Goal: Information Seeking & Learning: Learn about a topic

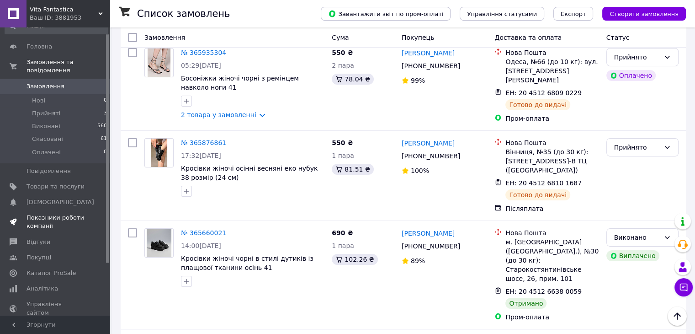
scroll to position [46, 0]
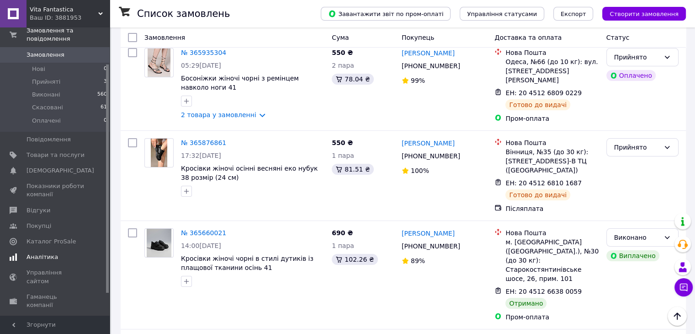
click at [62, 253] on span "Аналітика" at bounding box center [56, 257] width 58 height 8
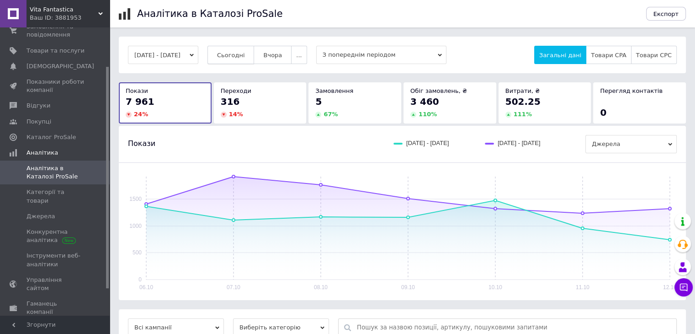
click at [244, 59] on button "Сьогодні" at bounding box center [230, 55] width 47 height 18
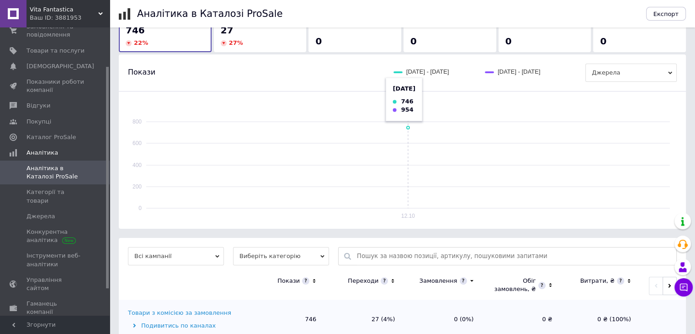
scroll to position [95, 0]
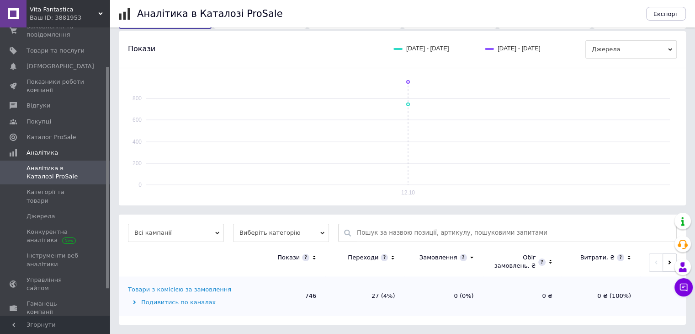
click at [208, 286] on div "Товари з комісією за замовлення" at bounding box center [179, 289] width 103 height 8
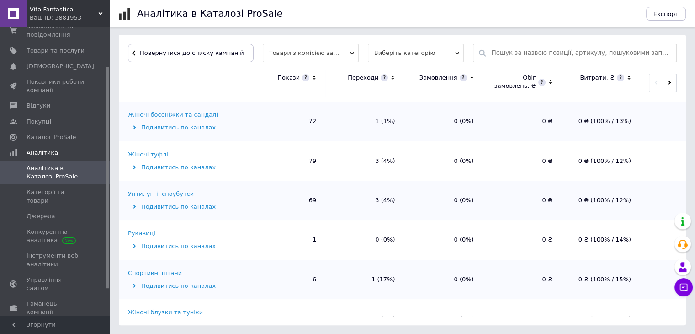
scroll to position [320, 0]
click at [180, 189] on div "Унти, уггі, сноубутси" at bounding box center [161, 193] width 66 height 8
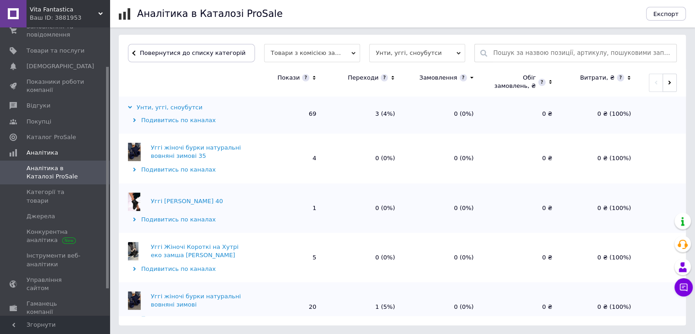
scroll to position [0, 0]
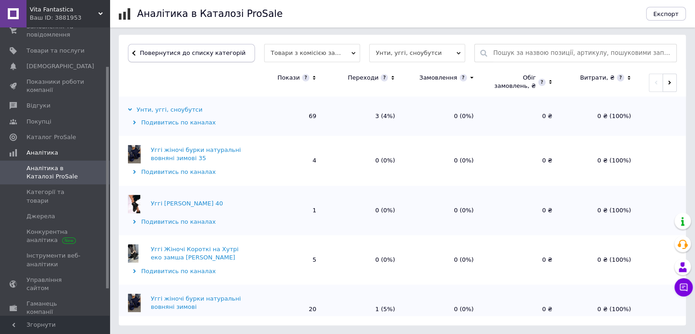
click at [185, 57] on button "Повернутися до списку категорій" at bounding box center [191, 53] width 127 height 18
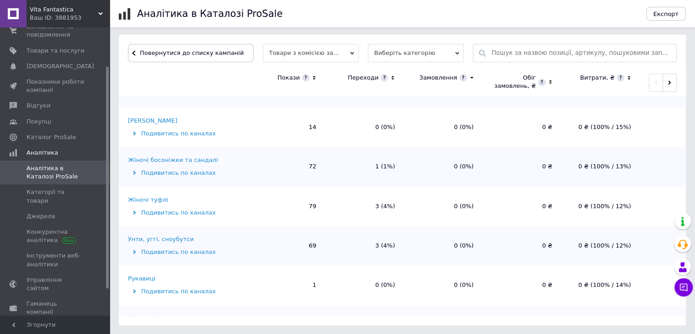
scroll to position [274, 0]
click at [154, 195] on div "Жіночі туфлі" at bounding box center [148, 199] width 40 height 8
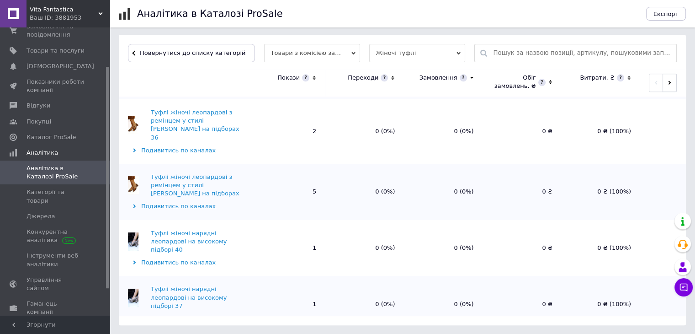
scroll to position [896, 0]
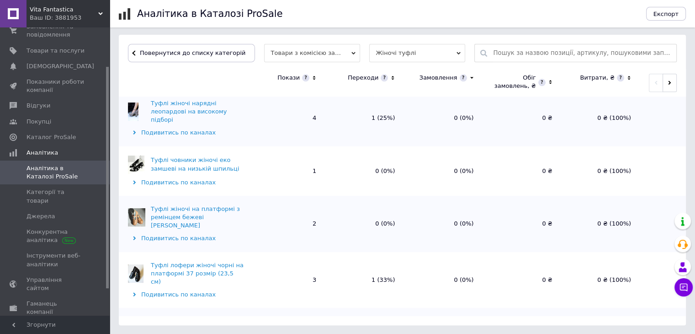
scroll to position [1148, 0]
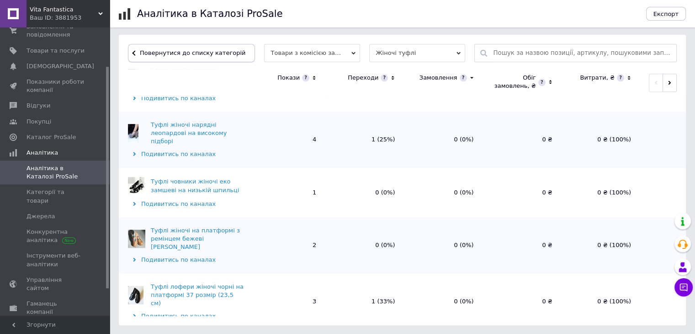
click at [219, 48] on button "Повернутися до списку категорій" at bounding box center [191, 53] width 127 height 18
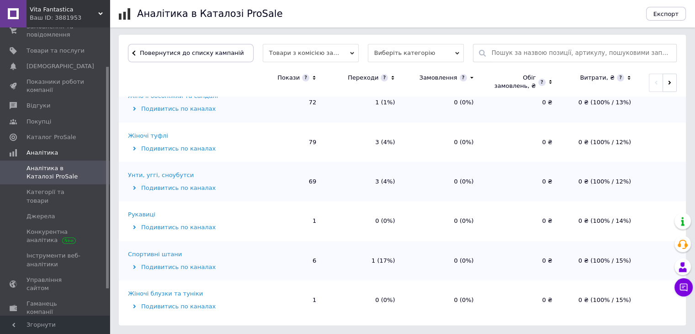
scroll to position [366, 0]
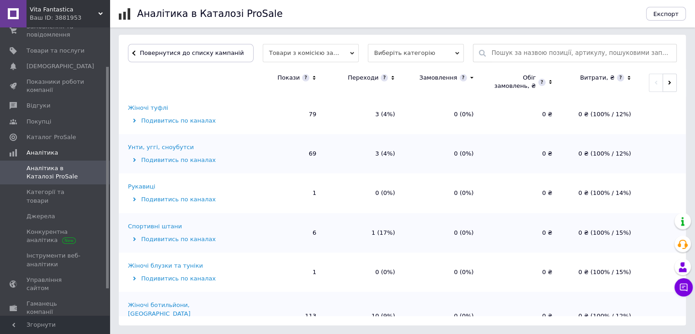
click at [174, 222] on div "Спортивні штани" at bounding box center [155, 226] width 54 height 8
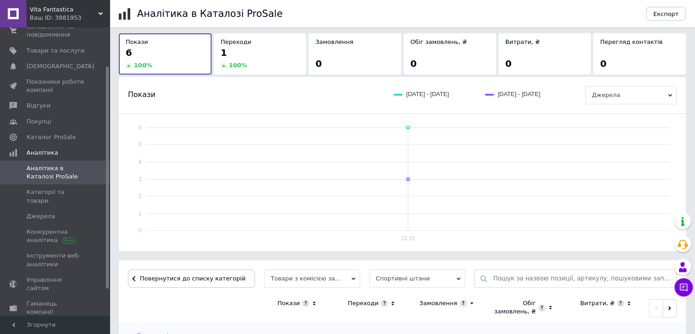
scroll to position [193, 0]
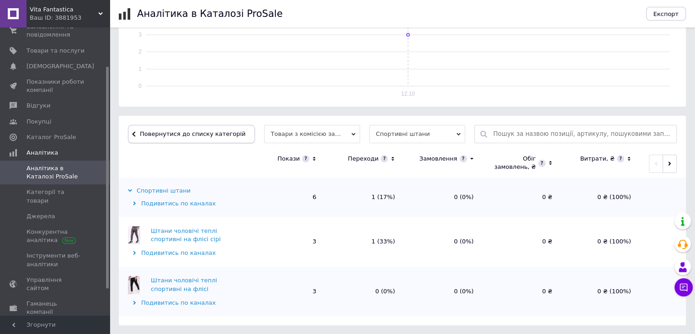
click at [220, 133] on span "Повернутися до списку категорій" at bounding box center [192, 133] width 108 height 7
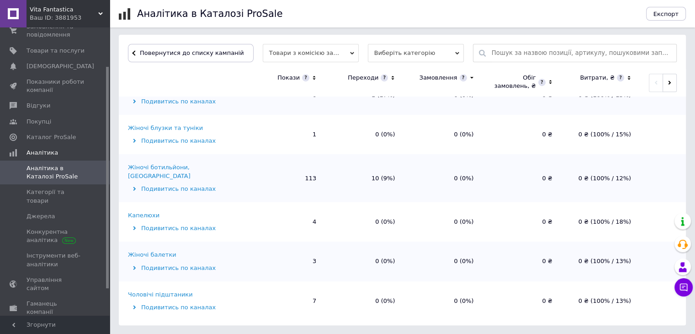
scroll to position [0, 0]
click at [194, 164] on div "Жіночі ботильйони, [GEOGRAPHIC_DATA]" at bounding box center [186, 172] width 117 height 16
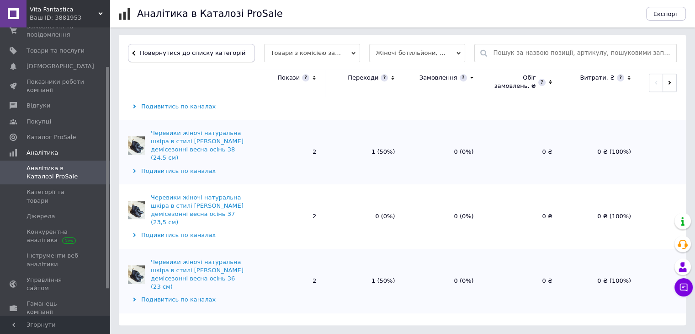
click at [207, 51] on span "Повернутися до списку категорій" at bounding box center [192, 52] width 108 height 7
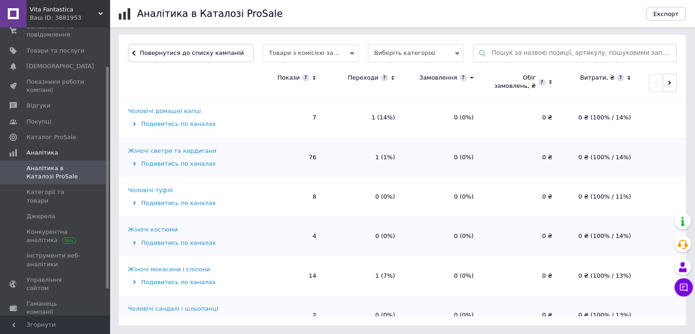
scroll to position [846, 0]
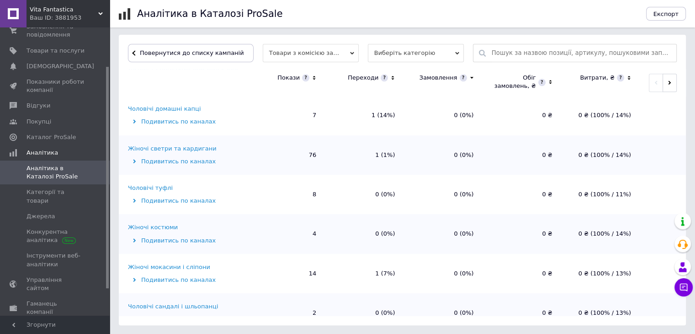
click at [192, 263] on div "Жіночі мокасини і сліпони" at bounding box center [169, 267] width 82 height 8
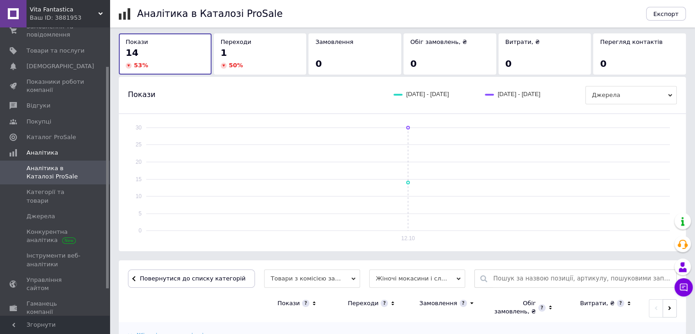
scroll to position [274, 0]
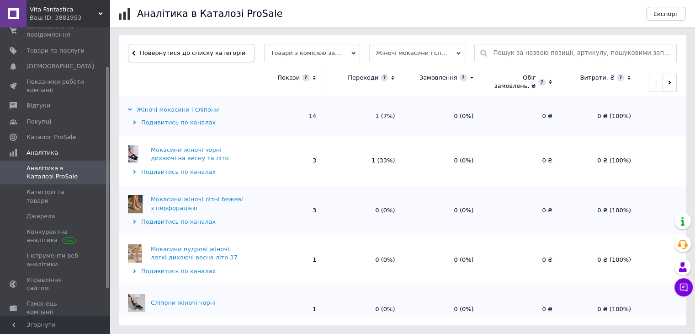
click at [208, 59] on button "Повернутися до списку категорій" at bounding box center [191, 53] width 127 height 18
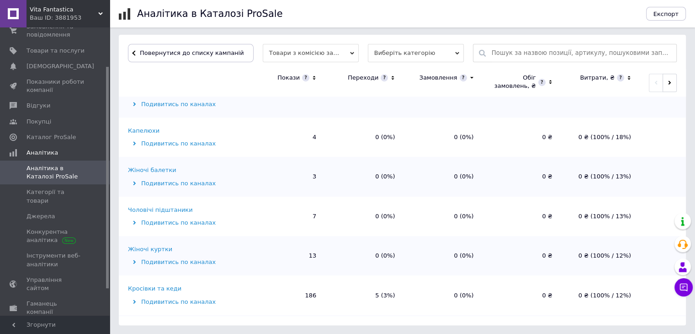
scroll to position [640, 0]
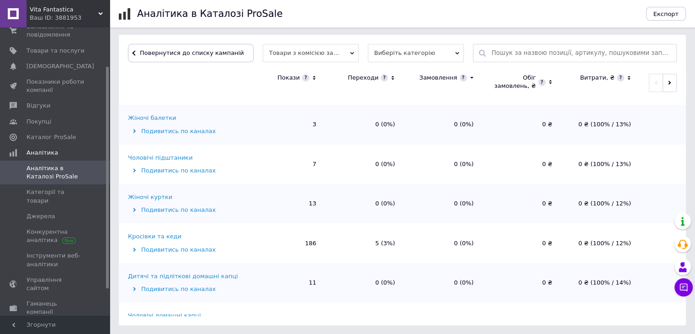
click at [169, 232] on div "Кросівки та кеди" at bounding box center [154, 236] width 53 height 8
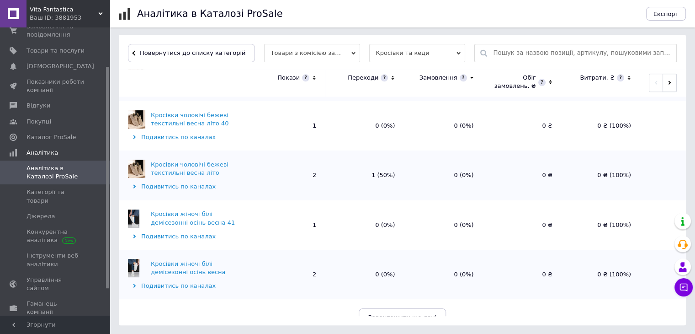
scroll to position [863, 0]
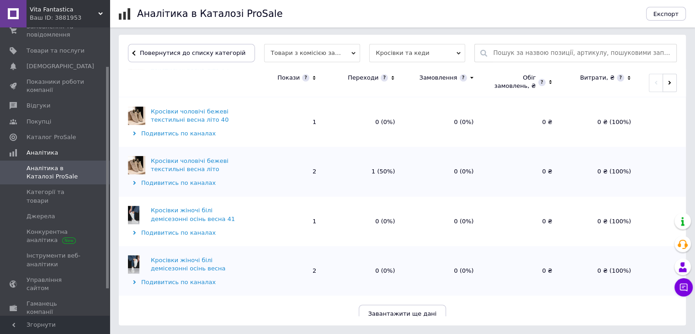
click at [384, 310] on span "Завантажити ще дані" at bounding box center [402, 313] width 69 height 7
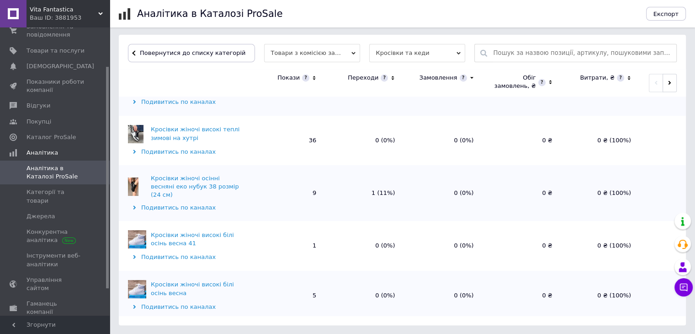
scroll to position [1448, 0]
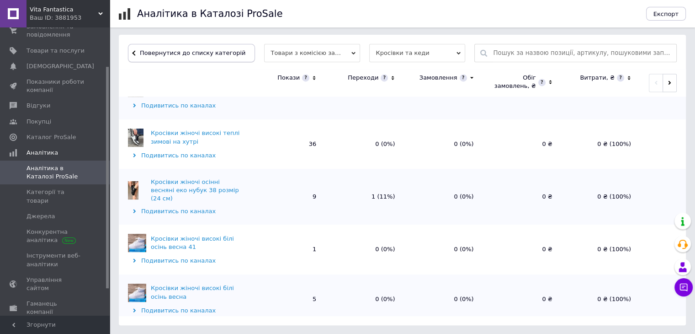
click at [212, 53] on span "Повернутися до списку категорій" at bounding box center [192, 52] width 108 height 7
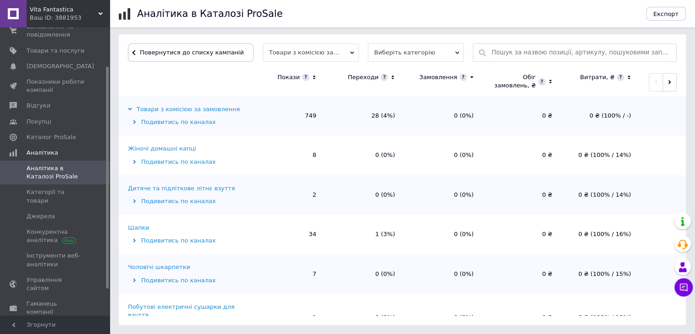
scroll to position [274, 0]
